Goal: Information Seeking & Learning: Learn about a topic

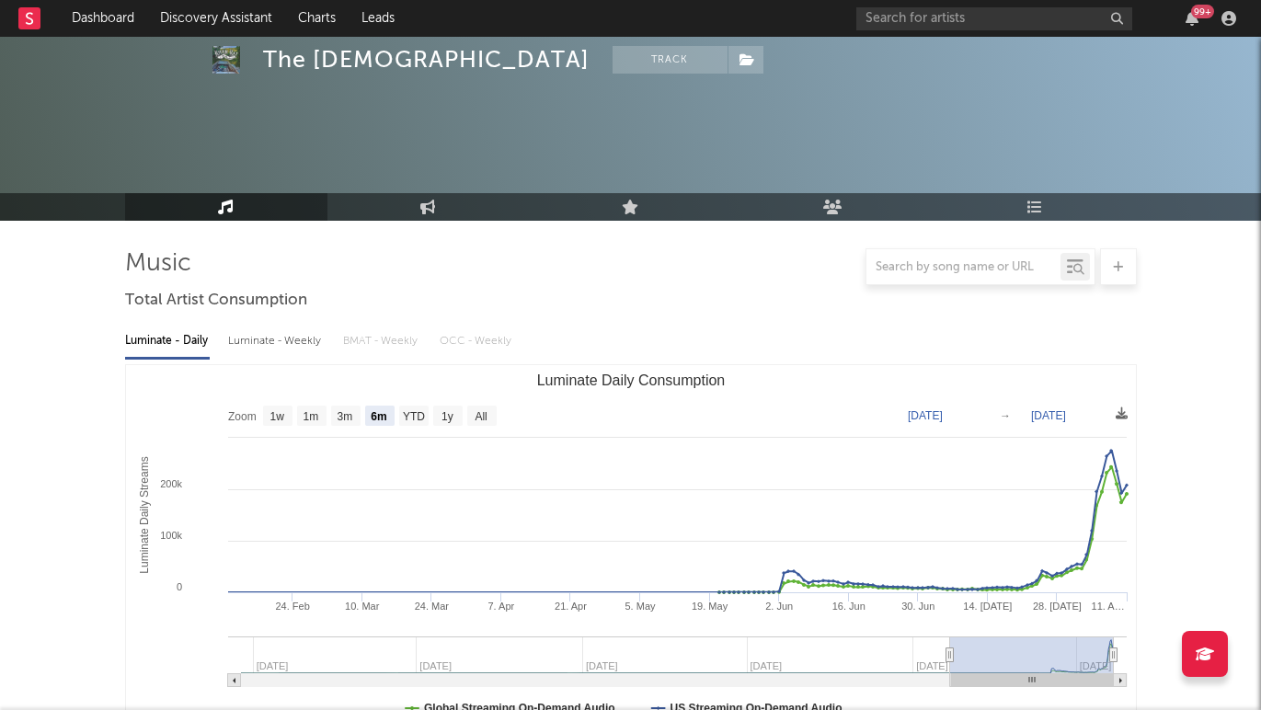
select select "6m"
select select "1w"
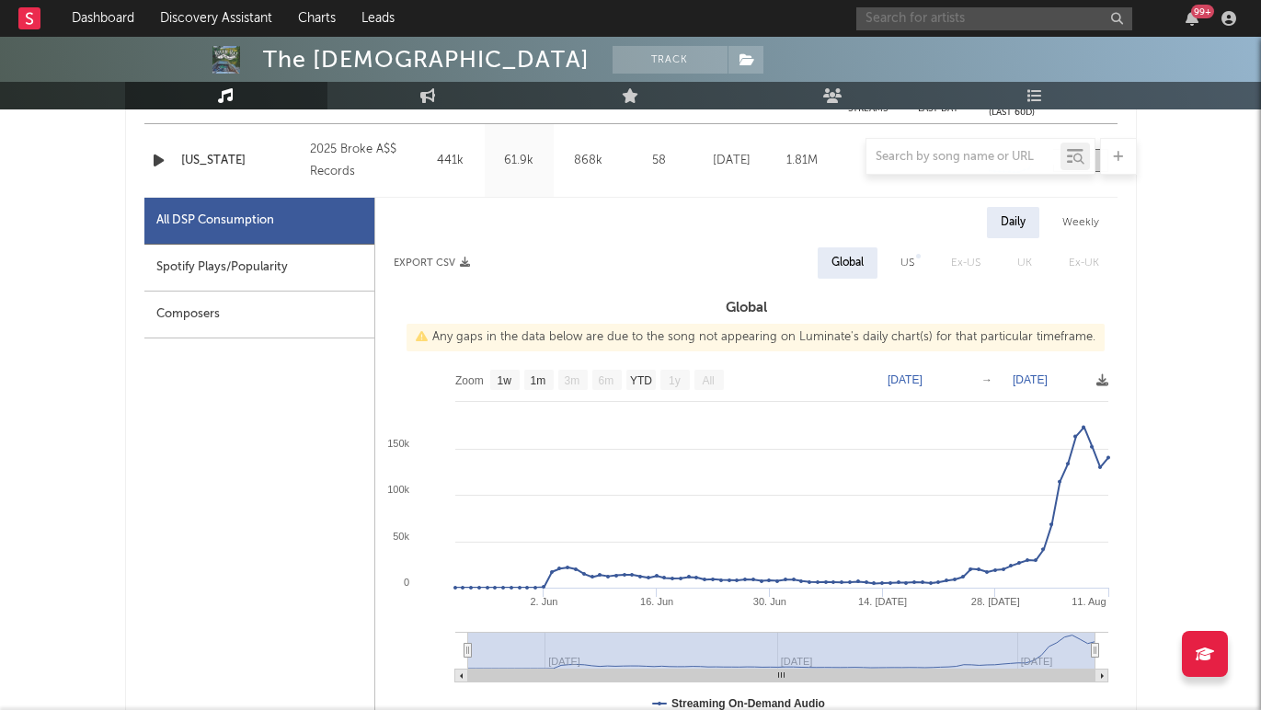
click at [933, 18] on input "text" at bounding box center [994, 18] width 276 height 23
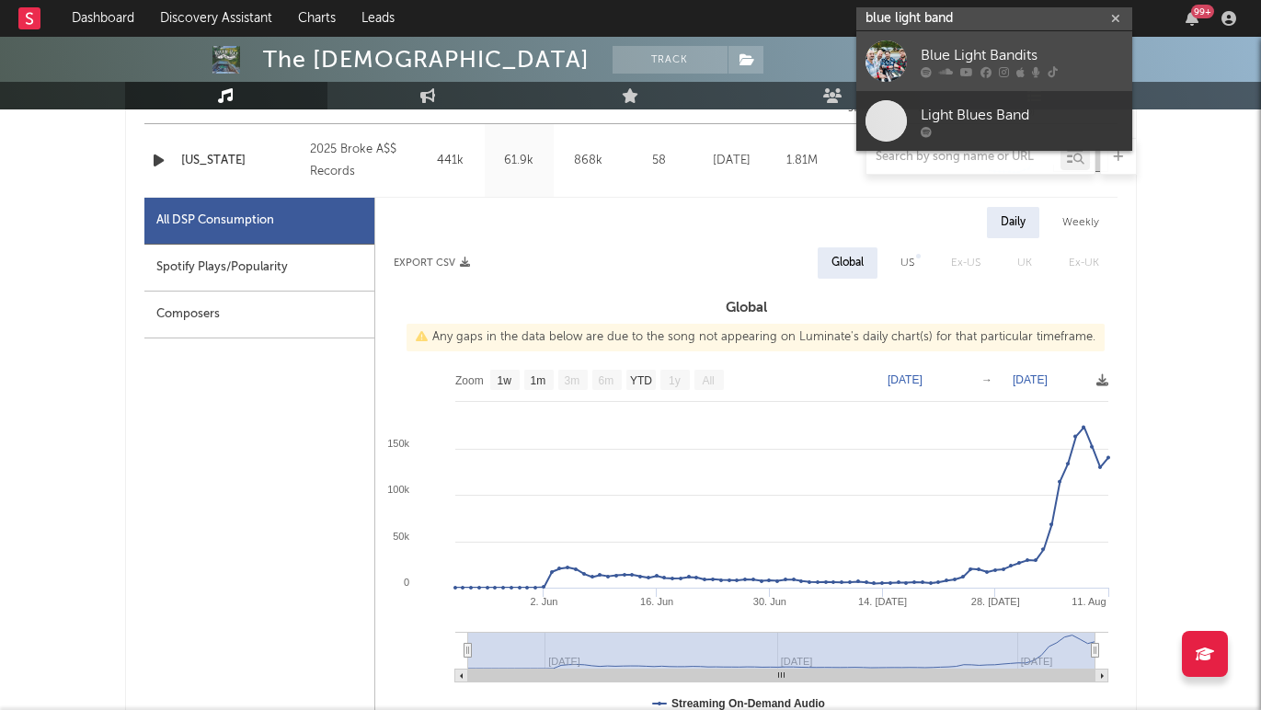
type input "blue light band"
click at [950, 53] on div "Blue Light Bandits" at bounding box center [1022, 55] width 202 height 22
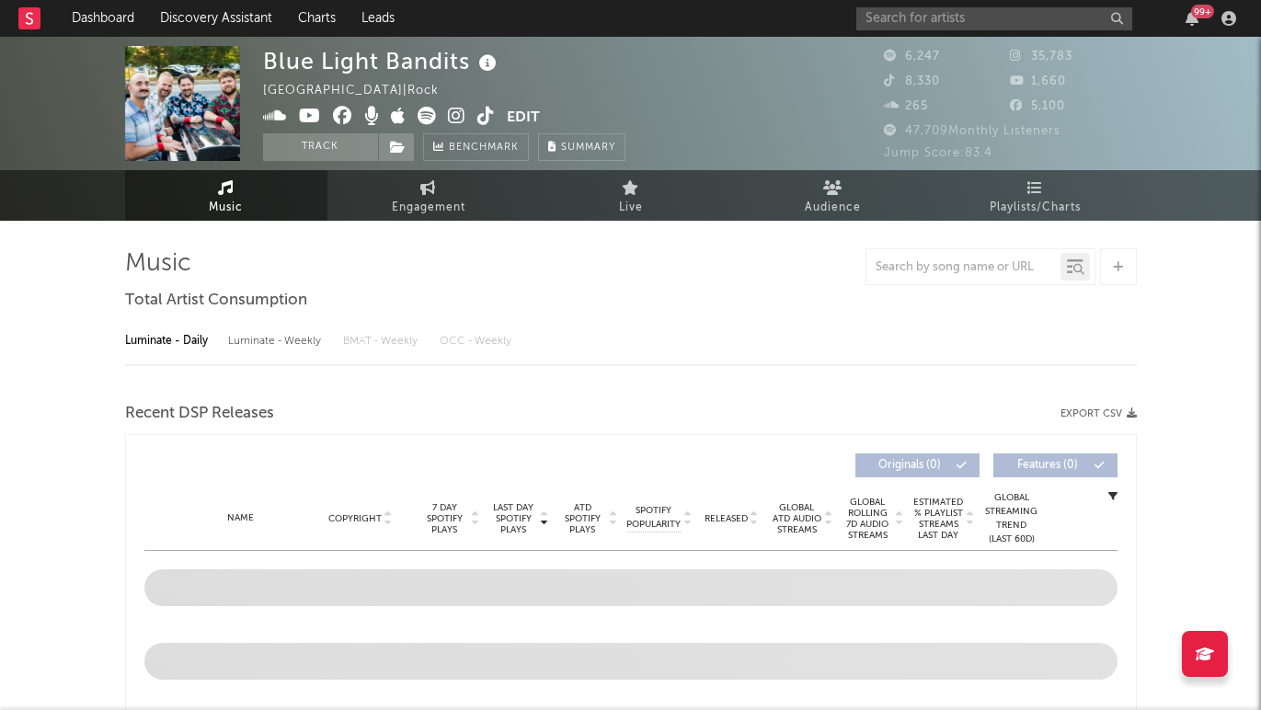
select select "6m"
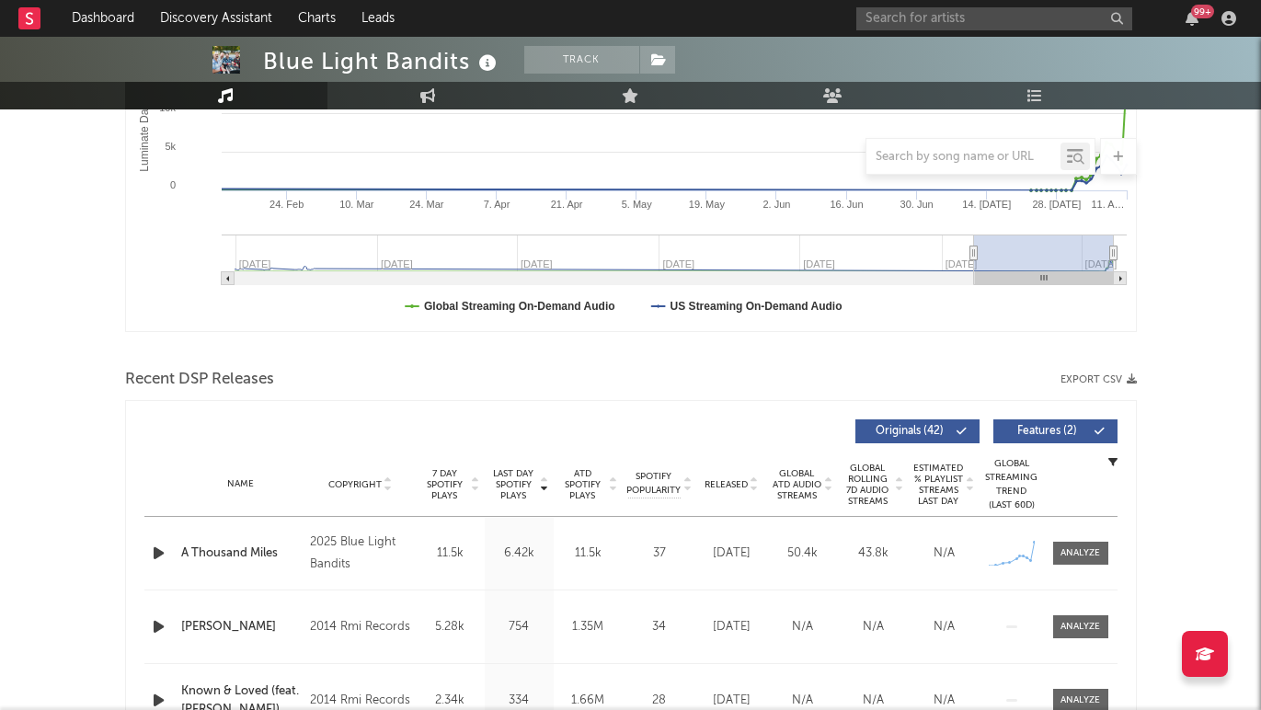
scroll to position [418, 0]
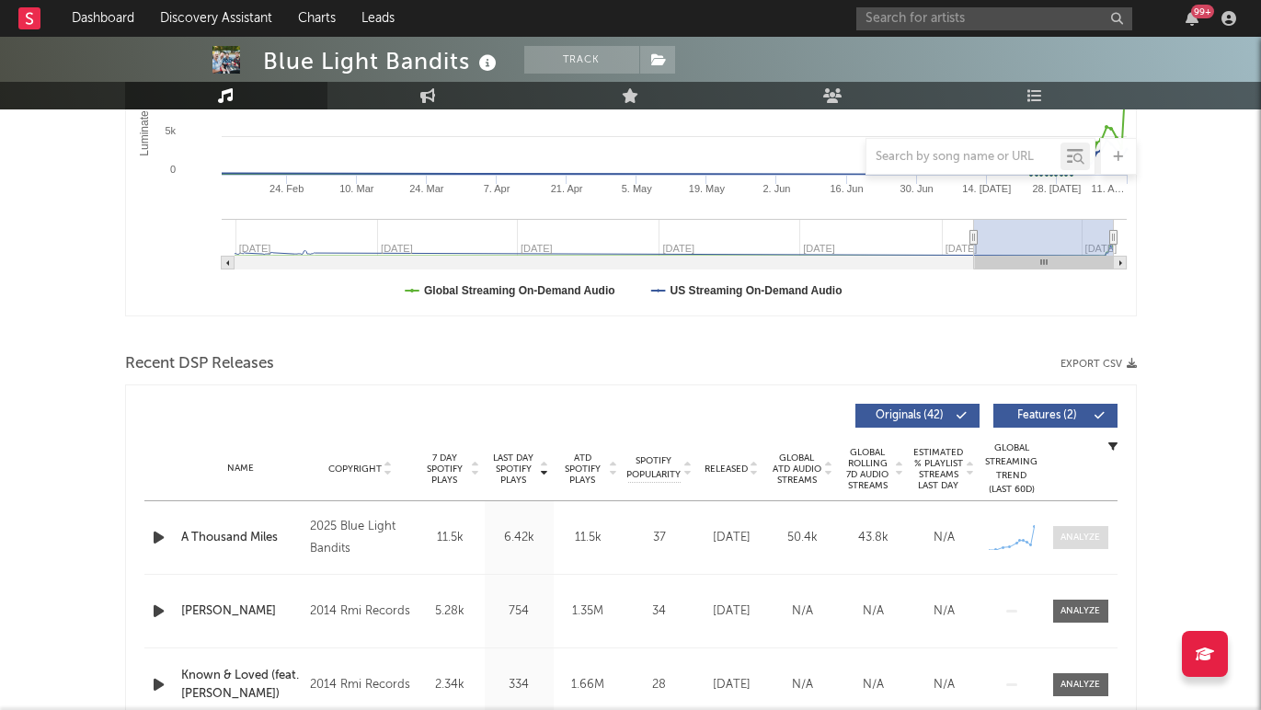
click at [1084, 532] on div at bounding box center [1081, 538] width 40 height 14
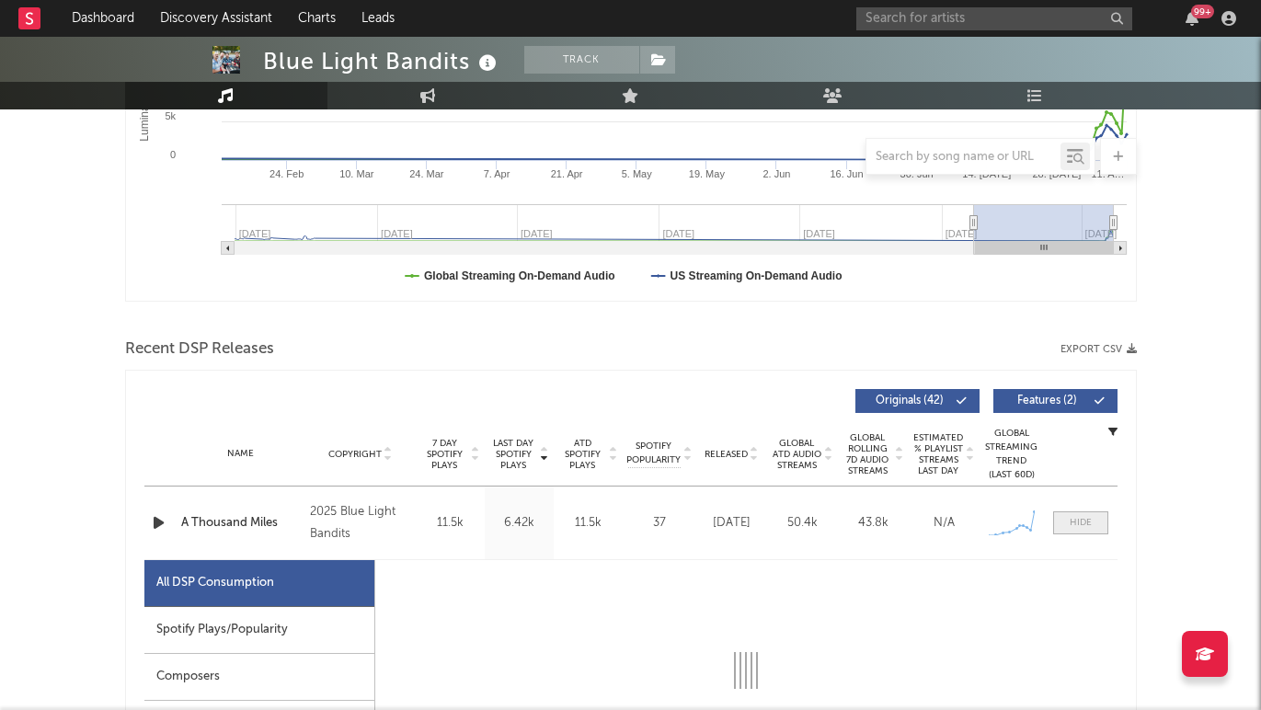
select select "1w"
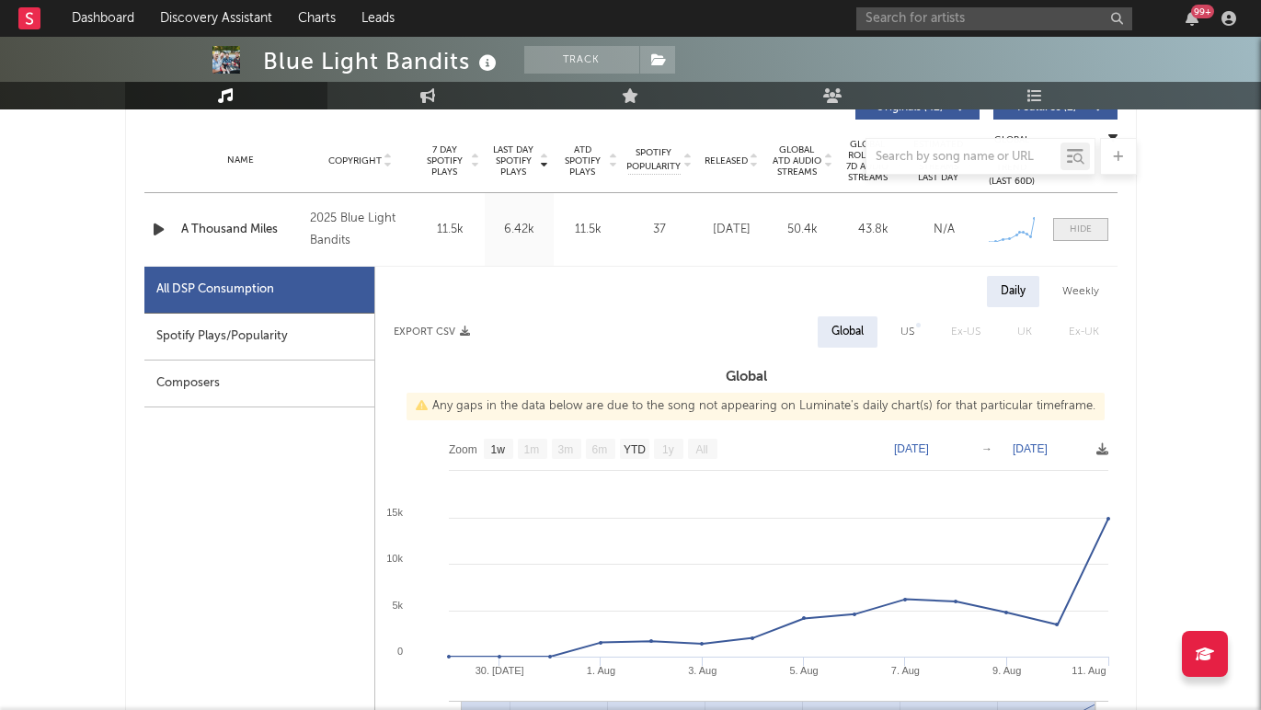
scroll to position [733, 0]
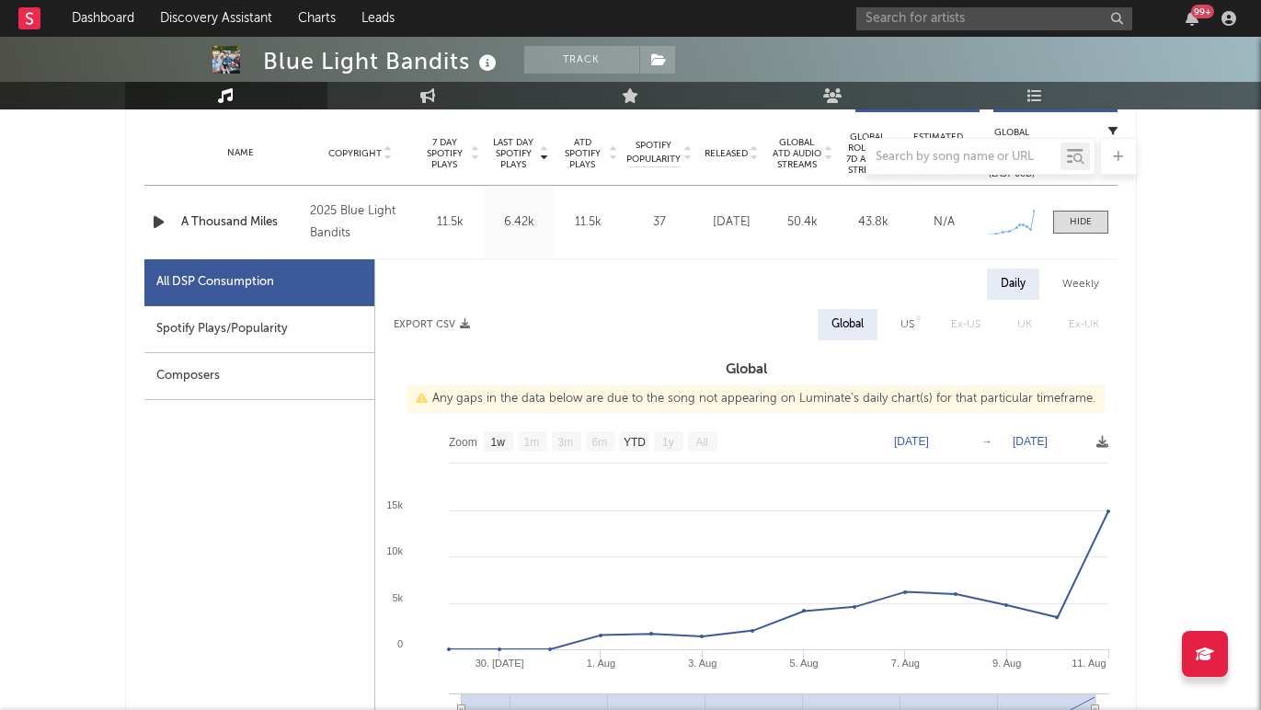
click at [912, 327] on div "US" at bounding box center [908, 325] width 14 height 22
select select "1w"
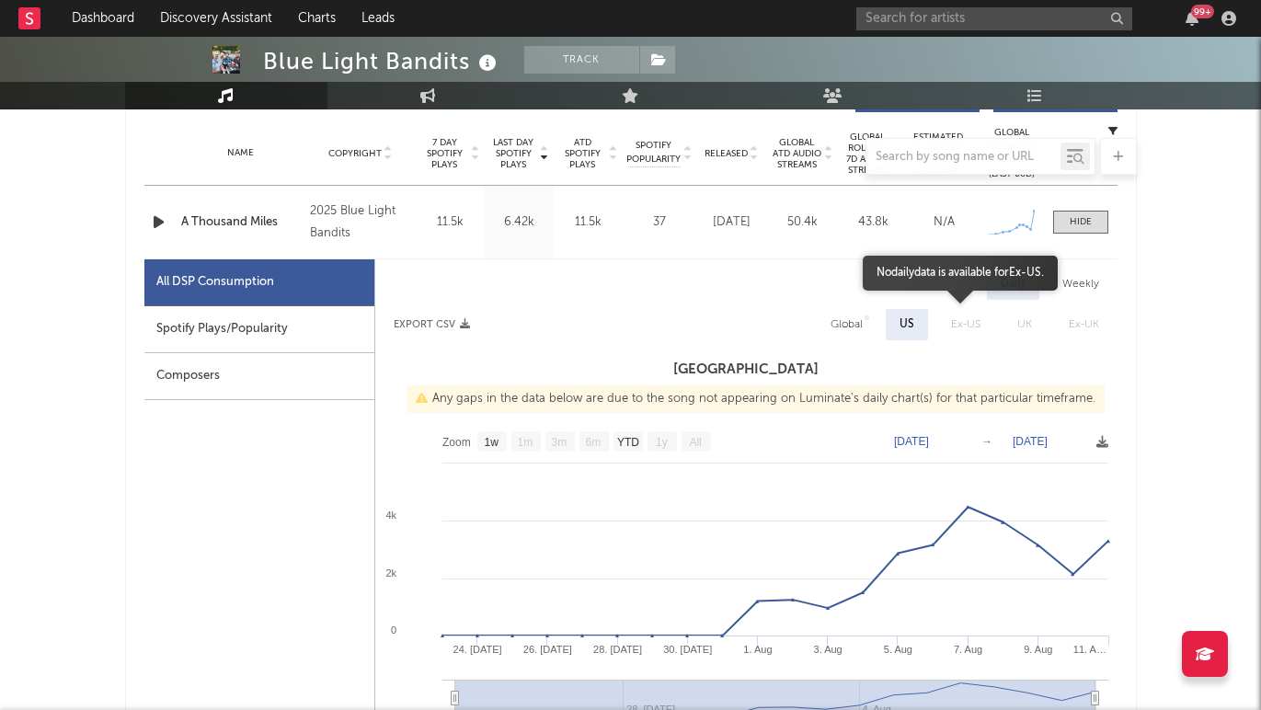
click at [970, 329] on span "Ex-US" at bounding box center [966, 324] width 66 height 31
click at [854, 326] on div "Global" at bounding box center [847, 325] width 32 height 22
select select "1w"
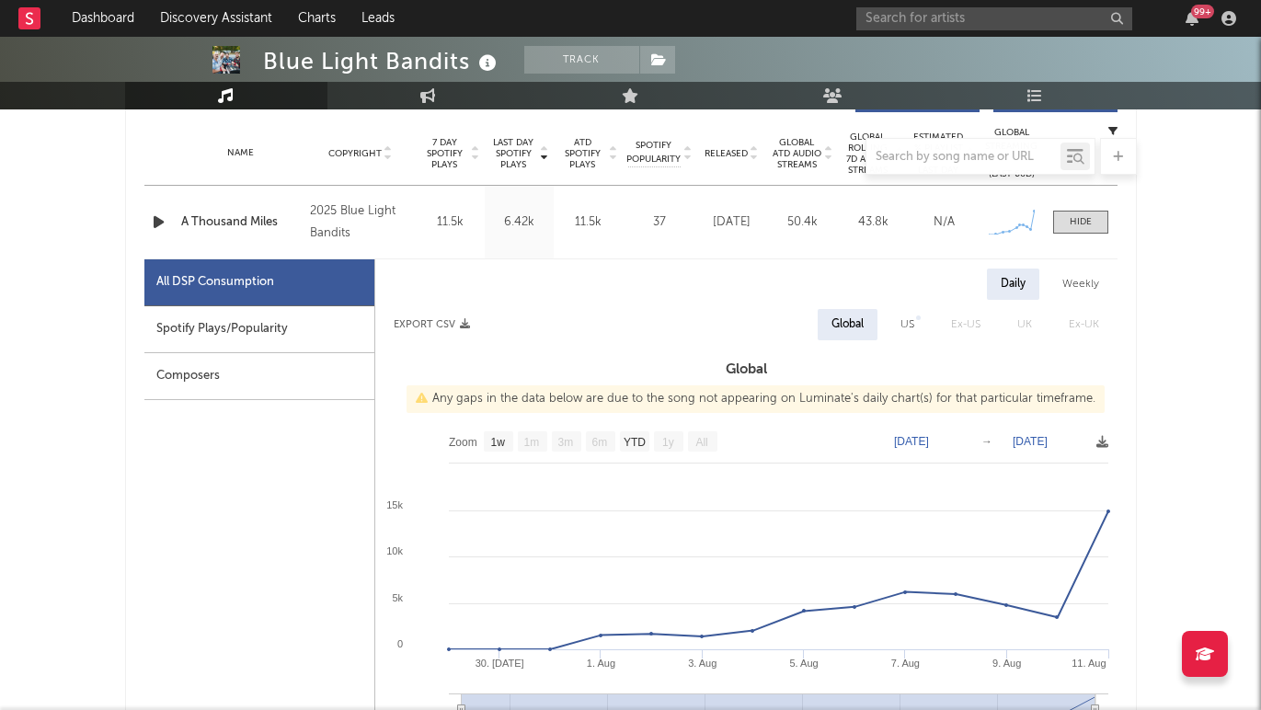
click at [347, 334] on div "Spotify Plays/Popularity" at bounding box center [259, 329] width 230 height 47
select select "1w"
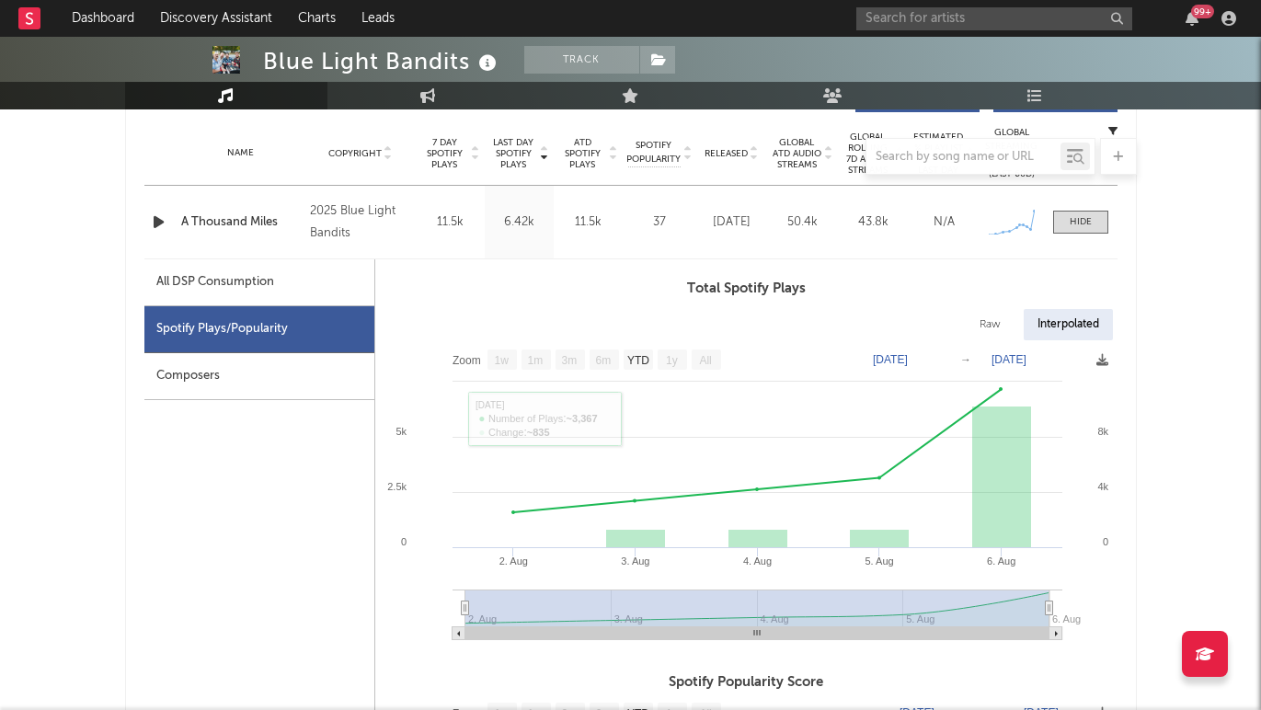
click at [239, 285] on div "All DSP Consumption" at bounding box center [215, 282] width 118 height 22
select select "1w"
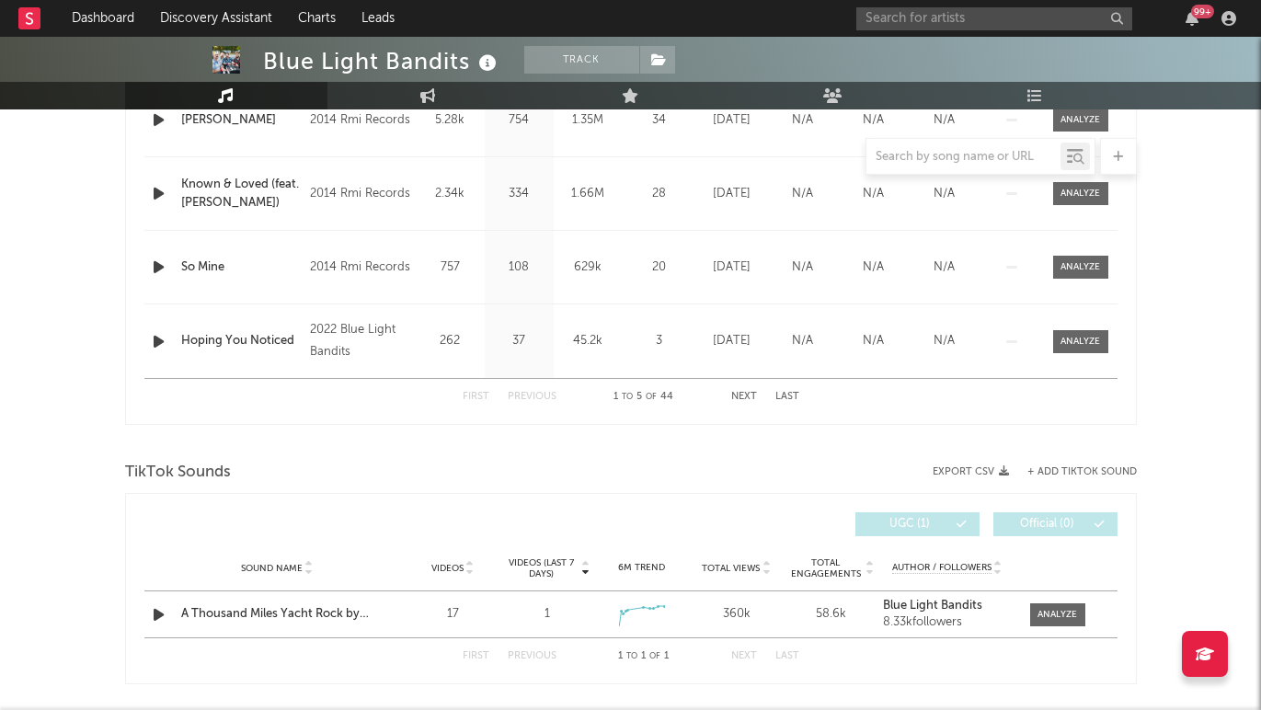
scroll to position [1862, 0]
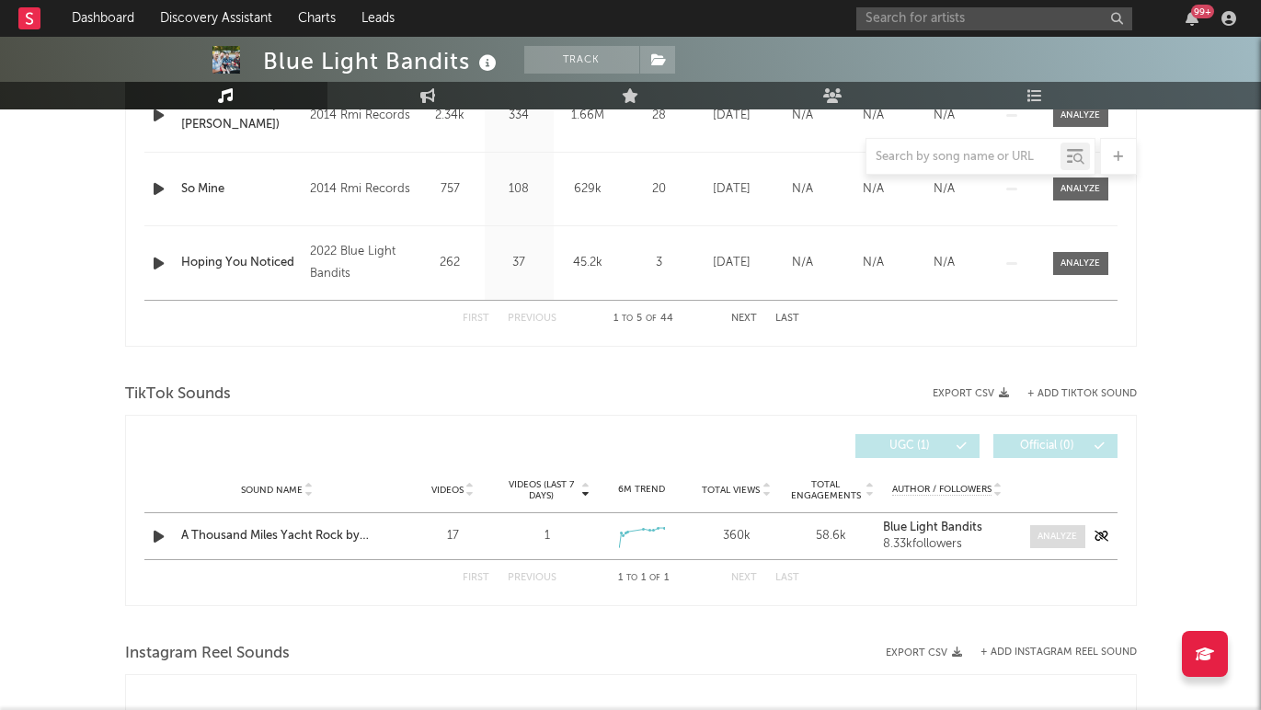
click at [1046, 532] on div at bounding box center [1058, 537] width 40 height 14
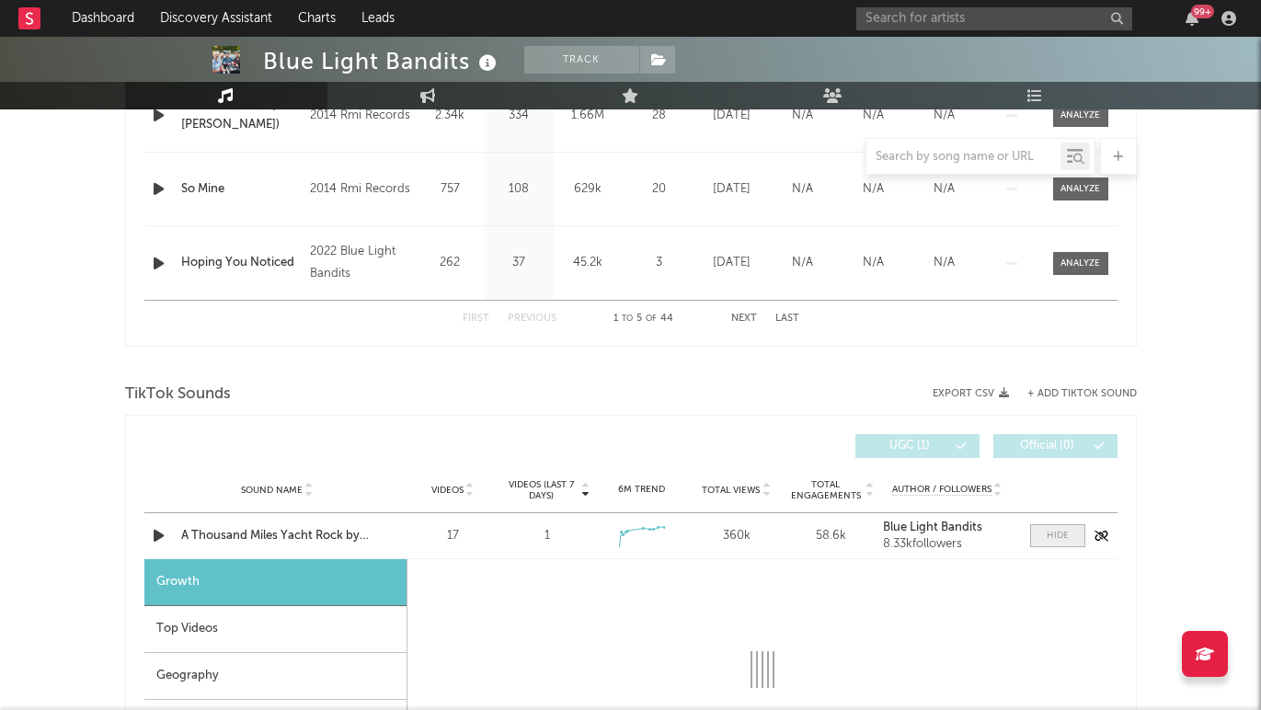
select select "1w"
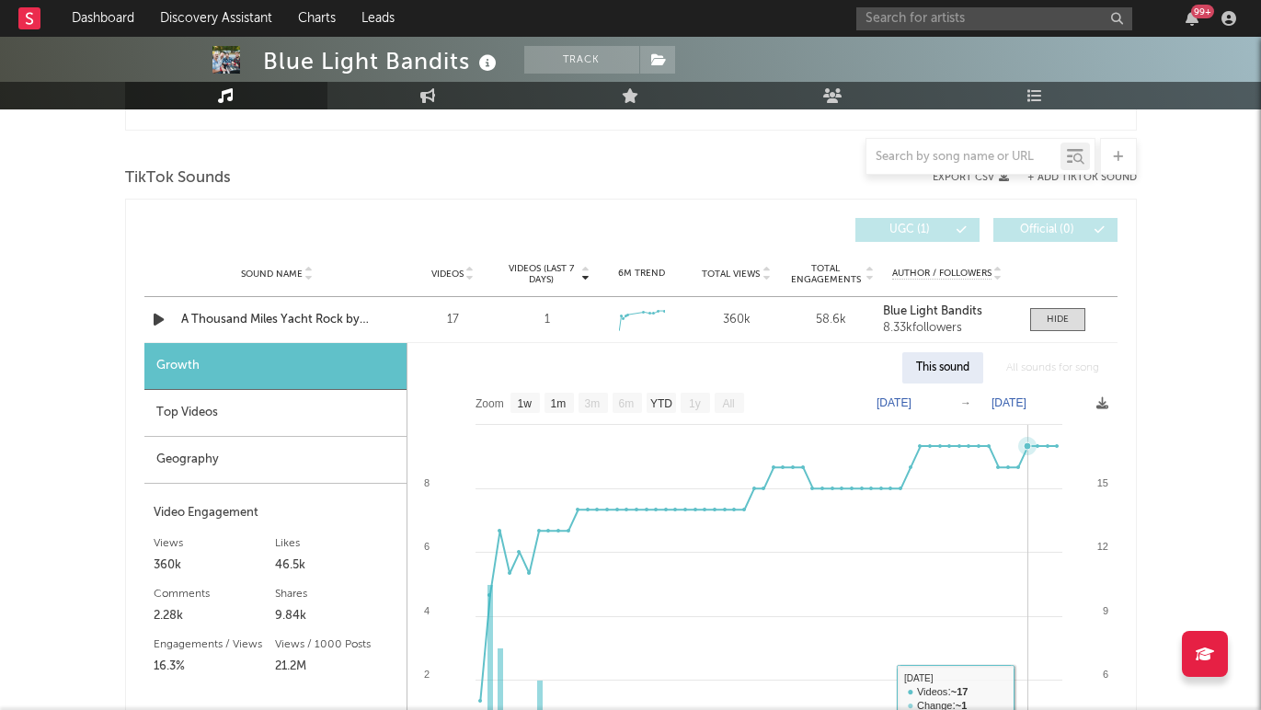
scroll to position [2048, 0]
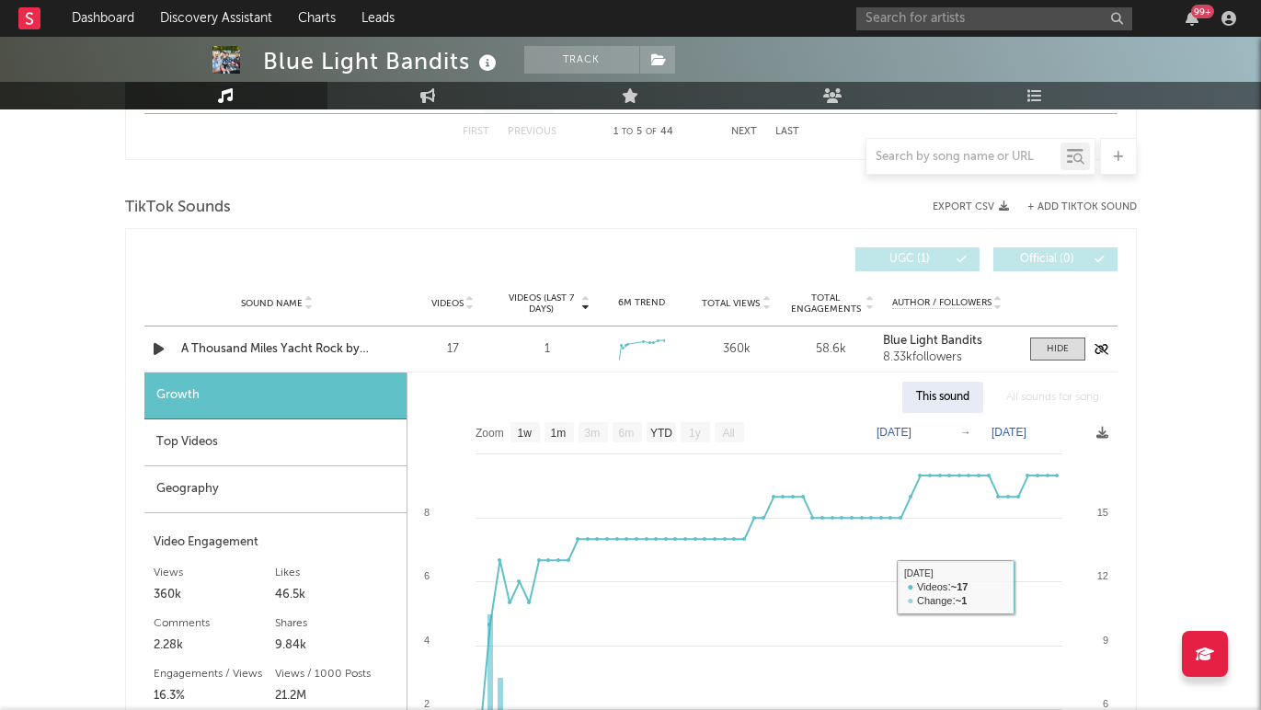
click at [1050, 361] on div "Sound Name A Thousand Miles Yacht Rock by Blue Light Bandi Videos 17 Videos (la…" at bounding box center [630, 349] width 973 height 45
click at [1053, 347] on div at bounding box center [1058, 349] width 22 height 14
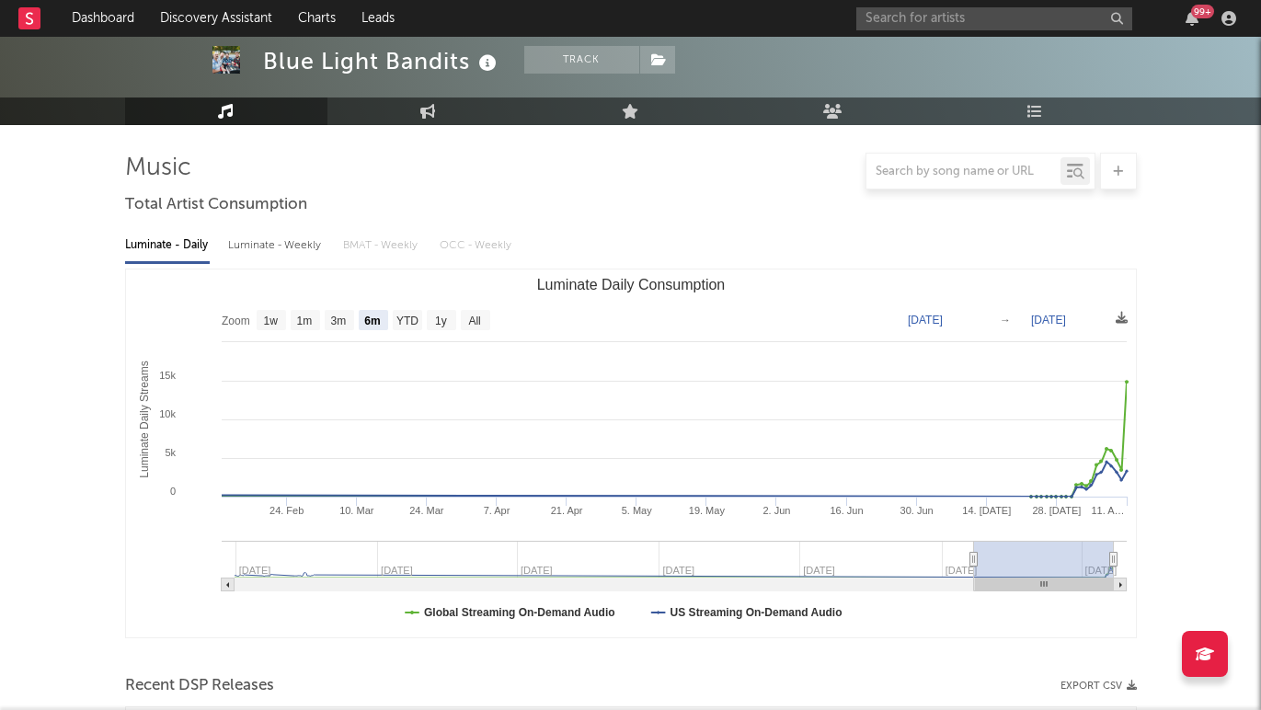
scroll to position [0, 0]
